Goal: Find contact information: Obtain details needed to contact an individual or organization

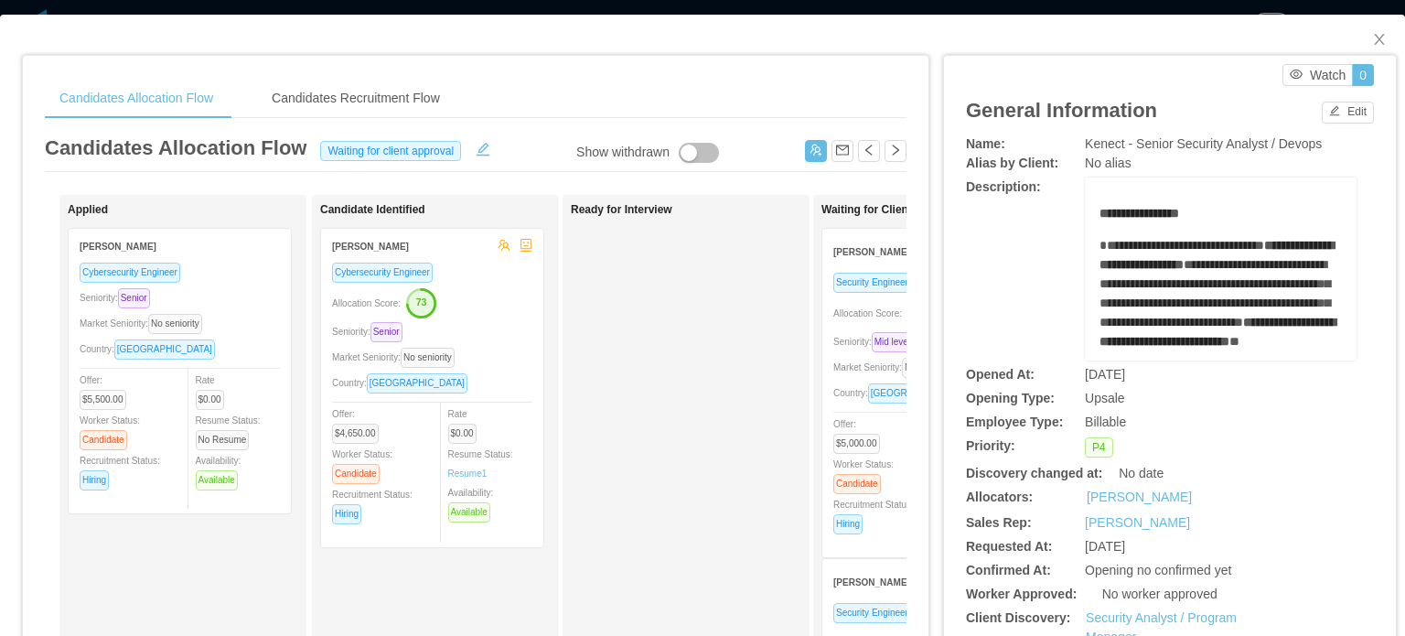
click at [853, 349] on div "Seniority: Mid level" at bounding box center [933, 341] width 200 height 21
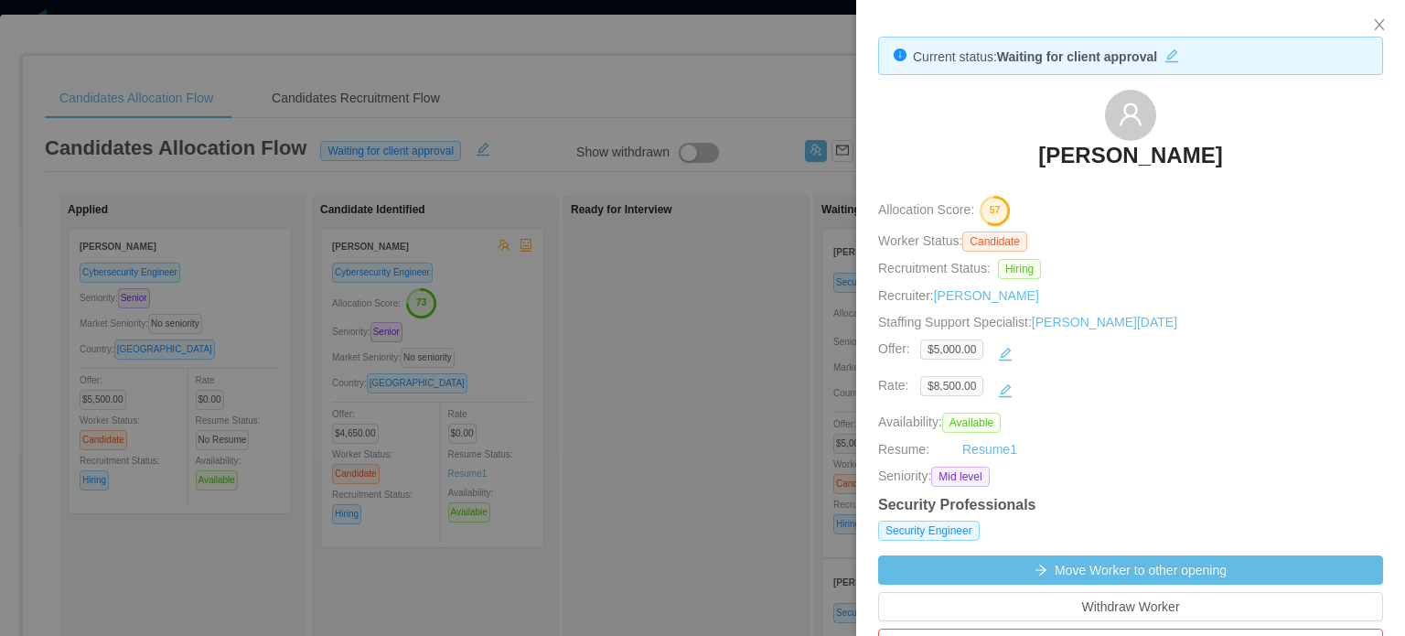
click at [1144, 159] on h3 "[PERSON_NAME]" at bounding box center [1130, 155] width 184 height 29
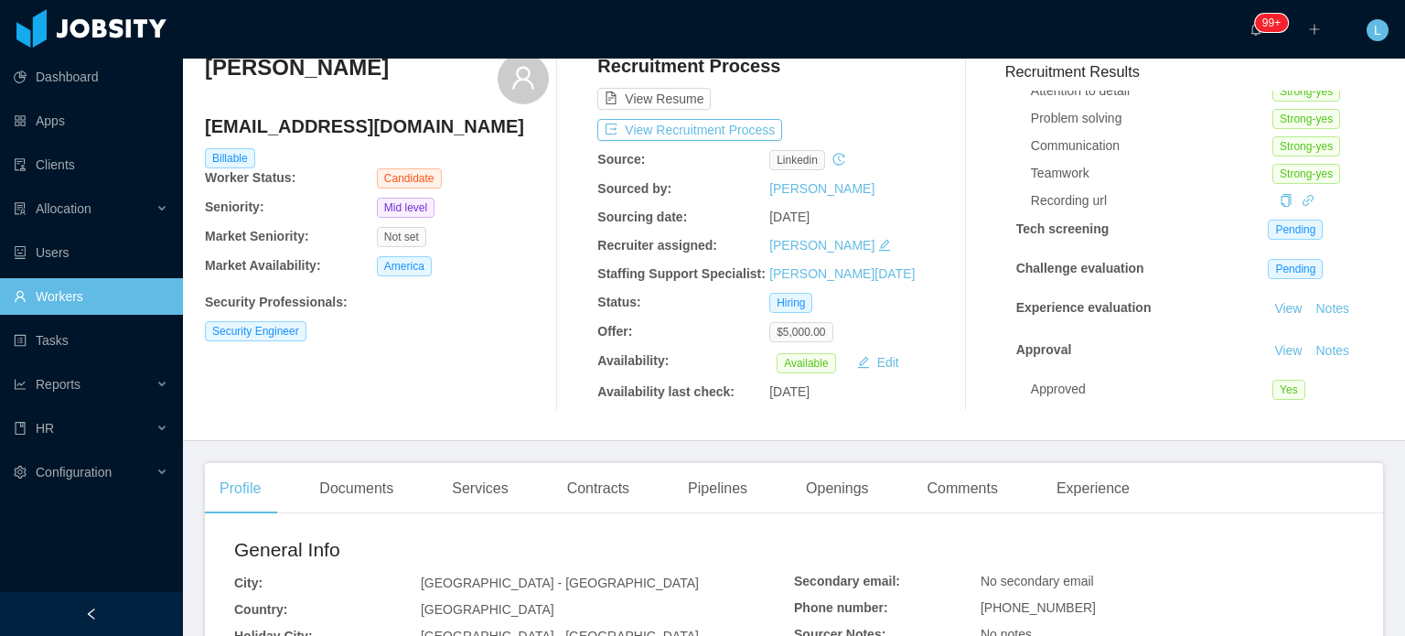
scroll to position [183, 0]
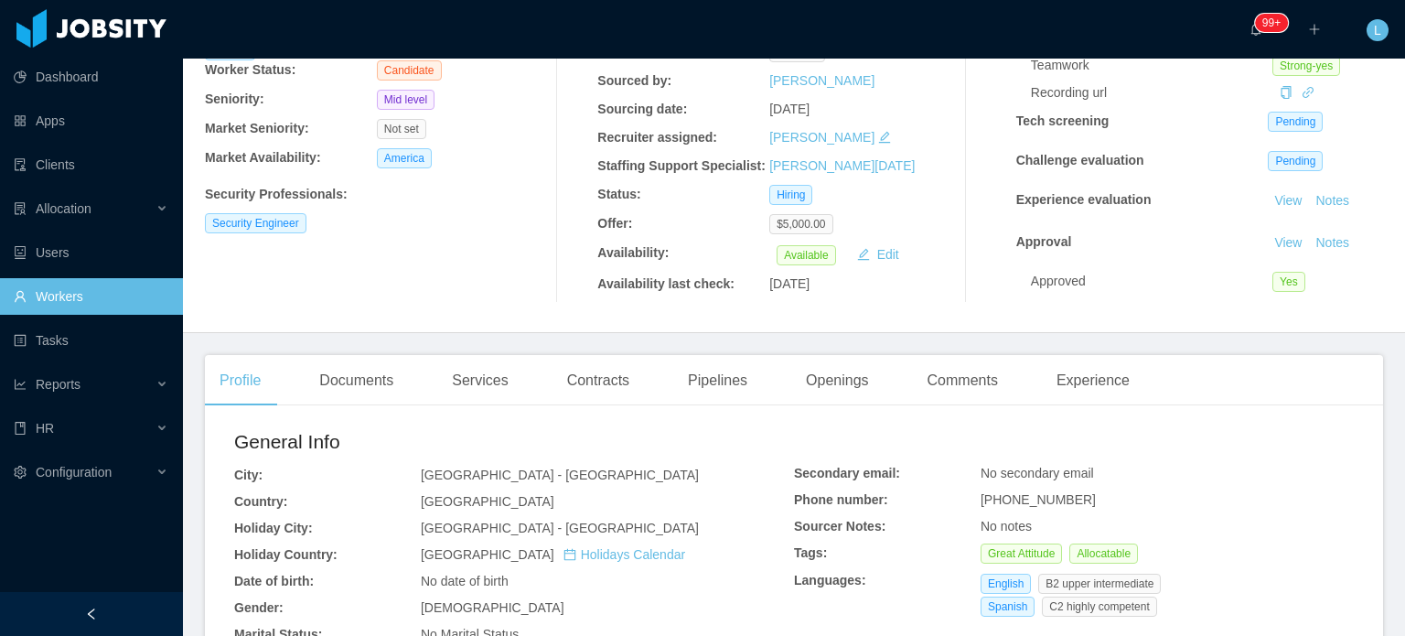
click at [1051, 504] on span "[PHONE_NUMBER]" at bounding box center [1037, 499] width 115 height 15
click at [1052, 504] on span "[PHONE_NUMBER]" at bounding box center [1037, 499] width 115 height 15
copy span "[PHONE_NUMBER]"
